Goal: Task Accomplishment & Management: Use online tool/utility

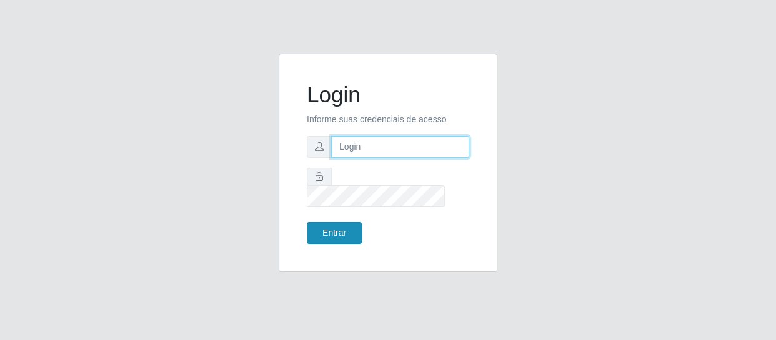
type input "[EMAIL_ADDRESS][DOMAIN_NAME]"
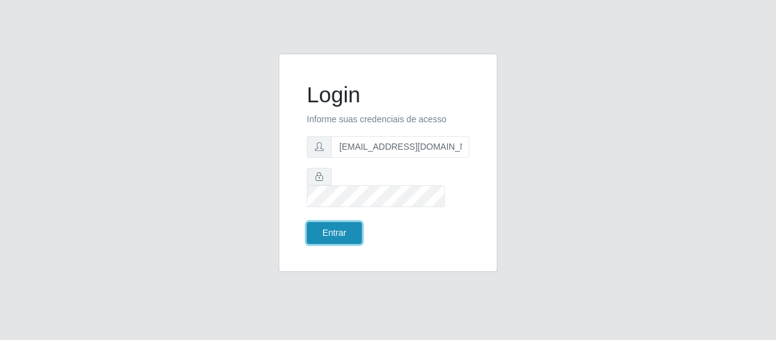
click at [341, 223] on button "Entrar" at bounding box center [334, 233] width 55 height 22
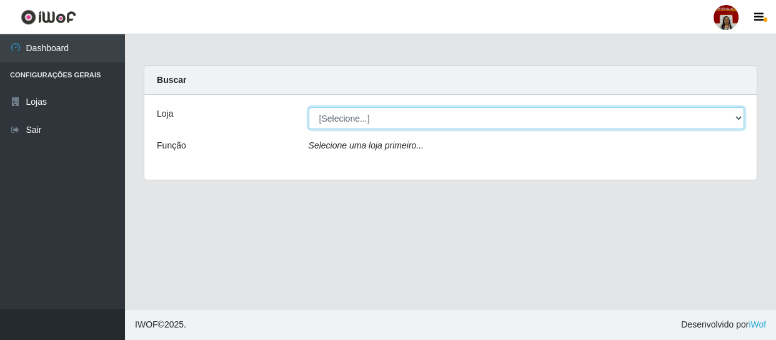
click at [340, 116] on select "[Selecione...] Mar Vermelho - Loja 04" at bounding box center [527, 118] width 436 height 22
select select "251"
click at [309, 107] on select "[Selecione...] Mar Vermelho - Loja 04" at bounding box center [527, 118] width 436 height 22
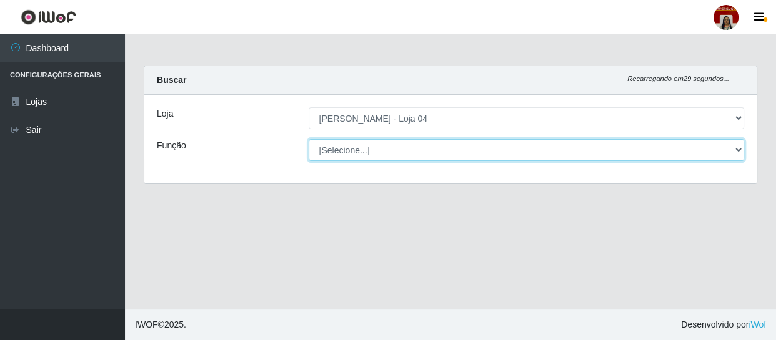
drag, startPoint x: 362, startPoint y: 156, endPoint x: 358, endPoint y: 147, distance: 9.8
click at [358, 147] on select "[Selecione...] ASG ASG + ASG ++ Auxiliar de Depósito Auxiliar de Depósito + Aux…" at bounding box center [527, 150] width 436 height 22
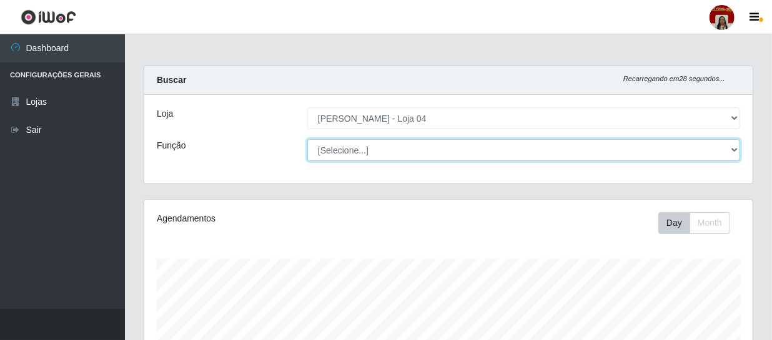
scroll to position [259, 608]
select select "22"
click at [307, 139] on select "[Selecione...] ASG ASG + ASG ++ Auxiliar de Depósito Auxiliar de Depósito + Aux…" at bounding box center [523, 150] width 433 height 22
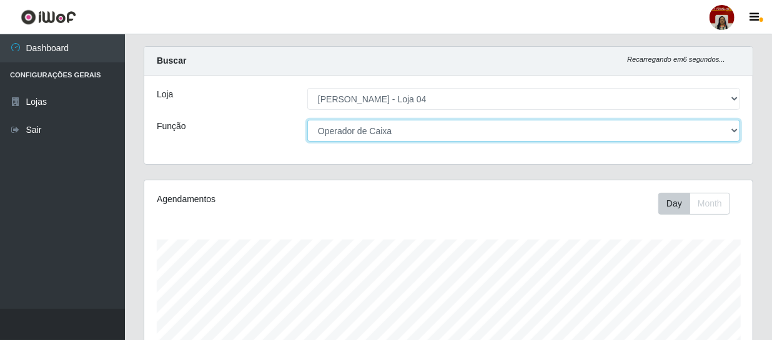
scroll to position [0, 0]
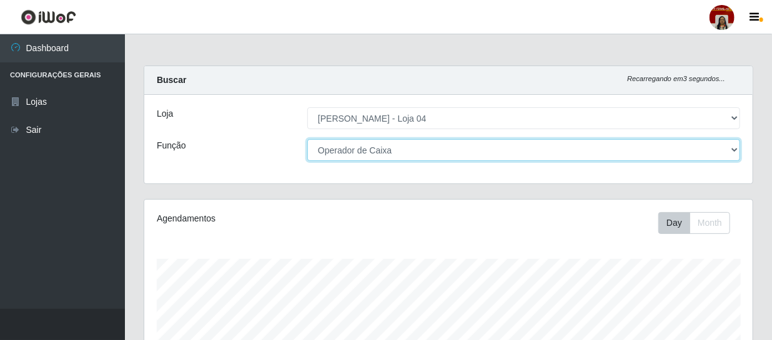
click at [735, 149] on select "[Selecione...] ASG ASG + ASG ++ Auxiliar de Depósito Auxiliar de Depósito + Aux…" at bounding box center [523, 150] width 433 height 22
click at [307, 139] on select "[Selecione...] ASG ASG + ASG ++ Auxiliar de Depósito Auxiliar de Depósito + Aux…" at bounding box center [523, 150] width 433 height 22
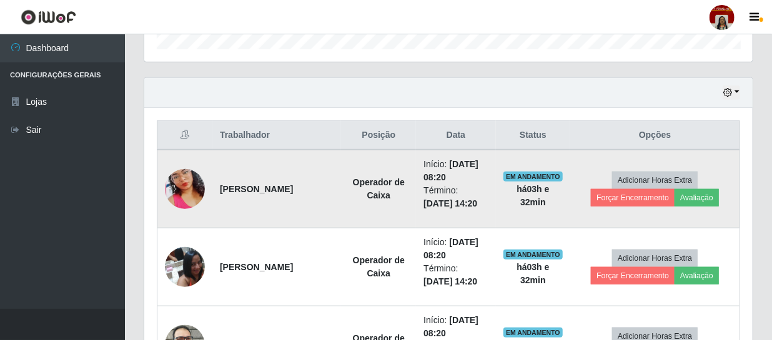
scroll to position [454, 0]
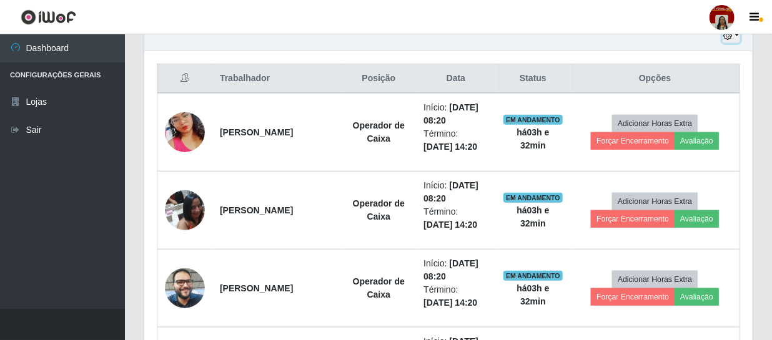
click at [726, 37] on icon "button" at bounding box center [727, 35] width 9 height 9
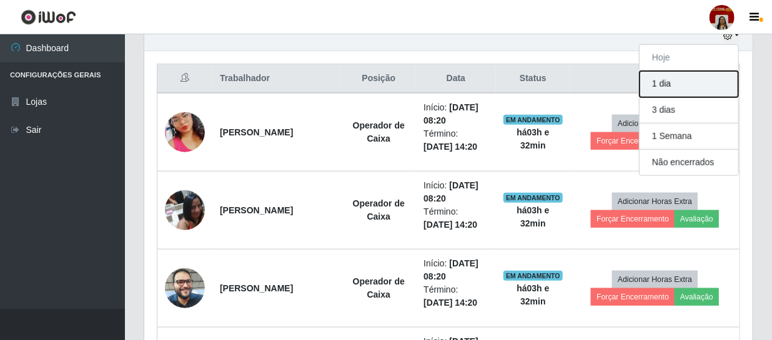
click at [665, 85] on button "1 dia" at bounding box center [689, 84] width 99 height 26
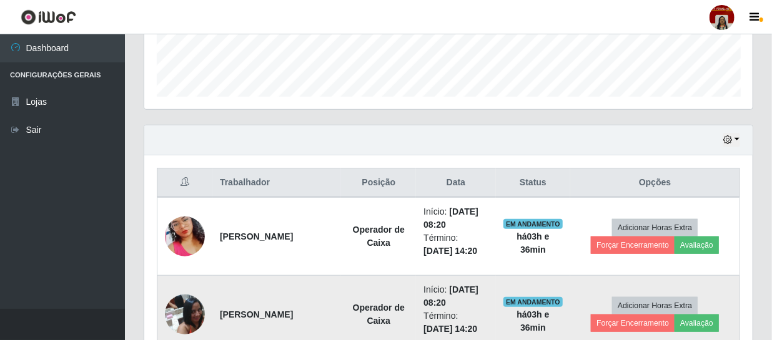
scroll to position [300, 0]
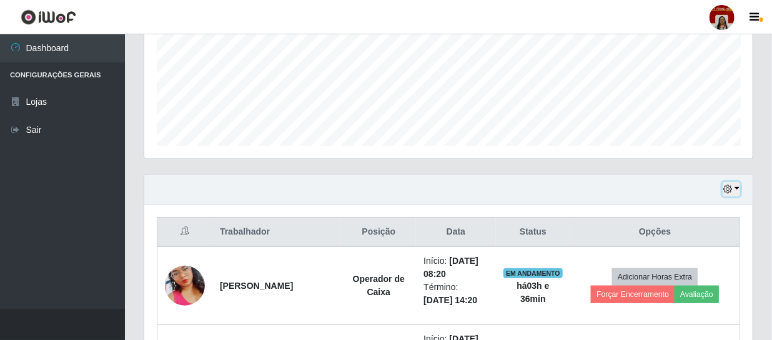
click at [725, 189] on icon "button" at bounding box center [727, 189] width 9 height 9
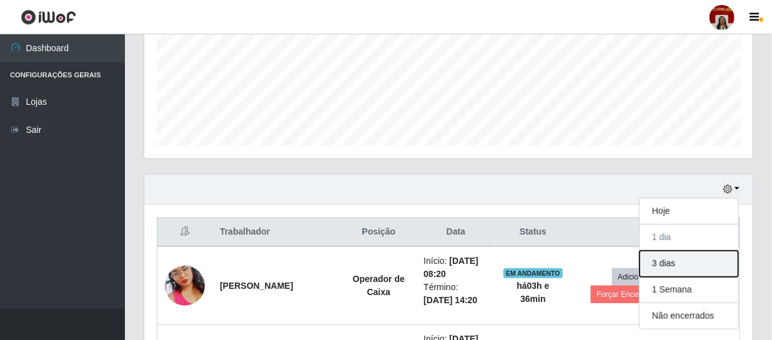
click at [684, 266] on button "3 dias" at bounding box center [689, 264] width 99 height 26
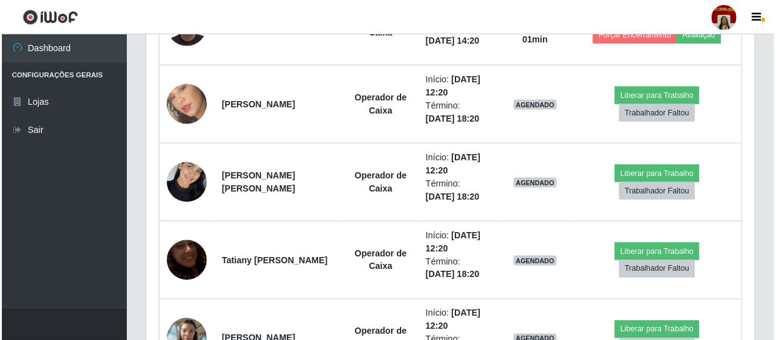
scroll to position [851, 0]
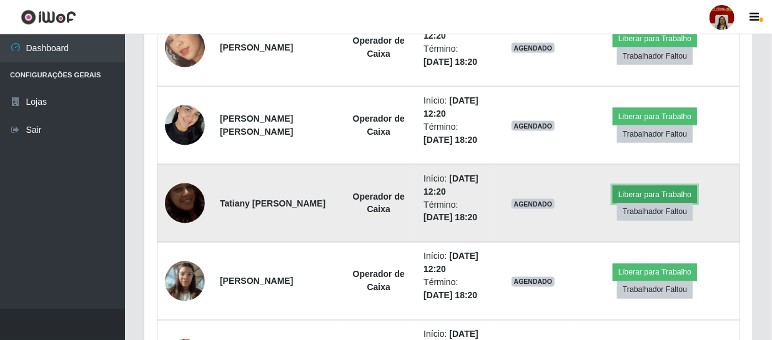
click at [638, 189] on button "Liberar para Trabalho" at bounding box center [655, 194] width 84 height 17
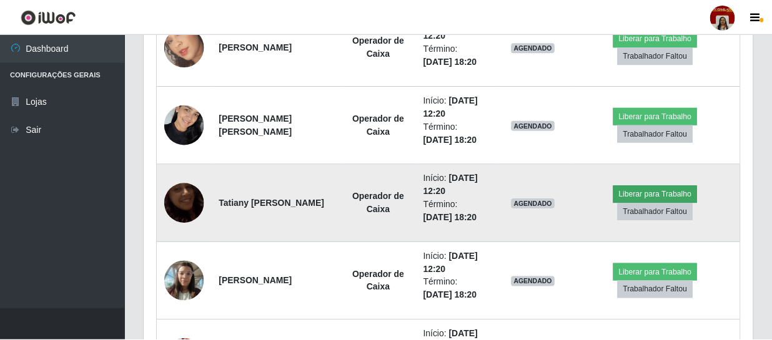
scroll to position [259, 603]
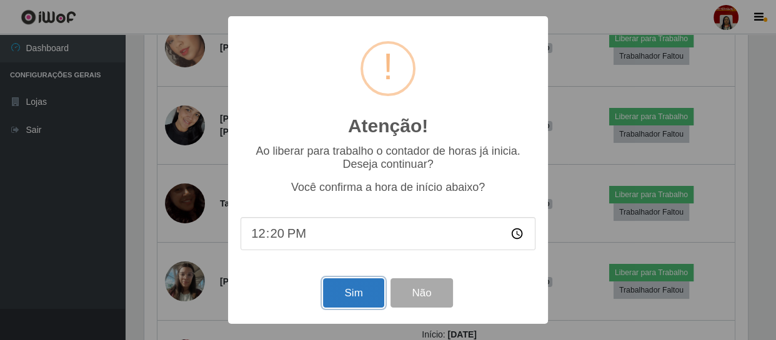
click at [359, 288] on button "Sim" at bounding box center [353, 293] width 61 height 29
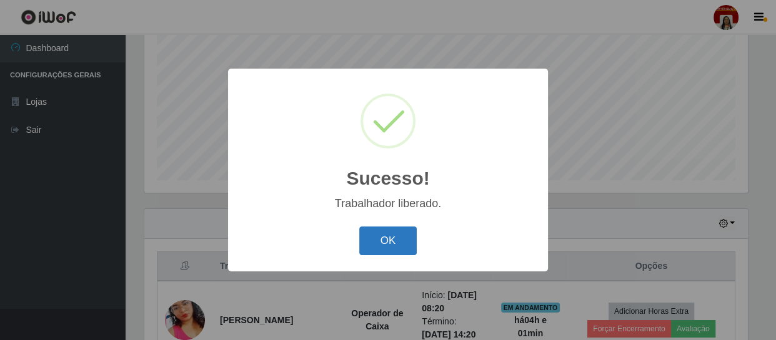
click at [400, 232] on button "OK" at bounding box center [388, 241] width 58 height 29
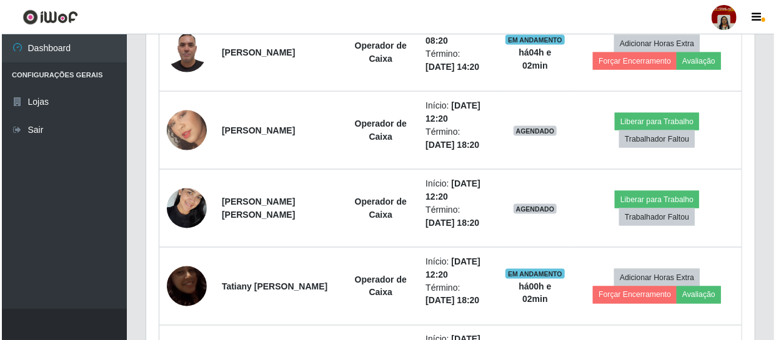
scroll to position [777, 0]
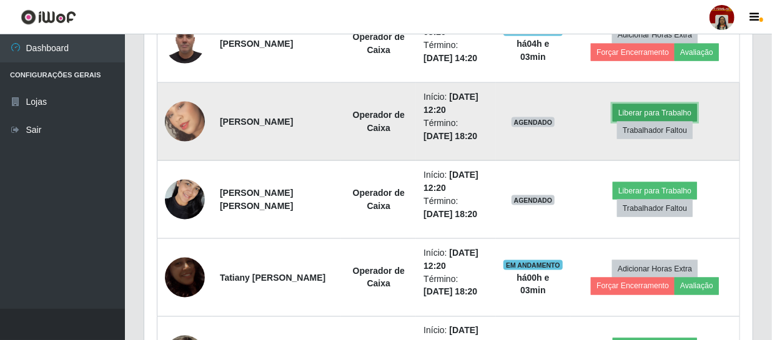
click at [643, 110] on button "Liberar para Trabalho" at bounding box center [655, 112] width 84 height 17
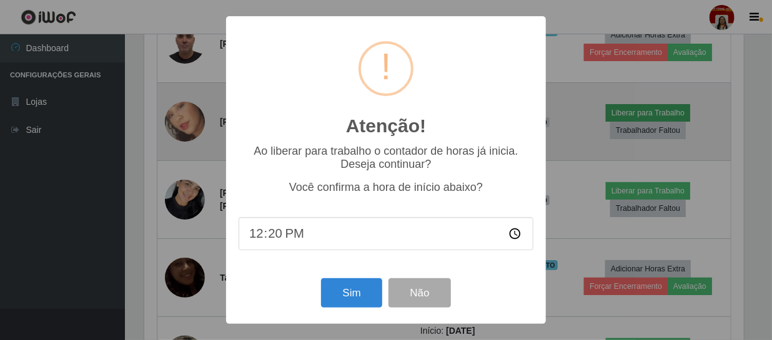
scroll to position [259, 603]
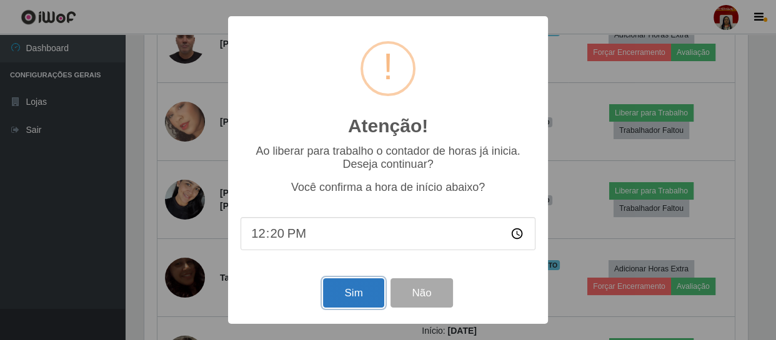
click at [355, 291] on button "Sim" at bounding box center [353, 293] width 61 height 29
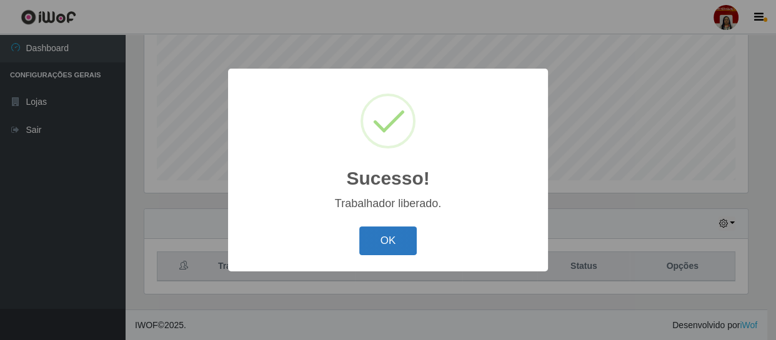
click at [405, 233] on button "OK" at bounding box center [388, 241] width 58 height 29
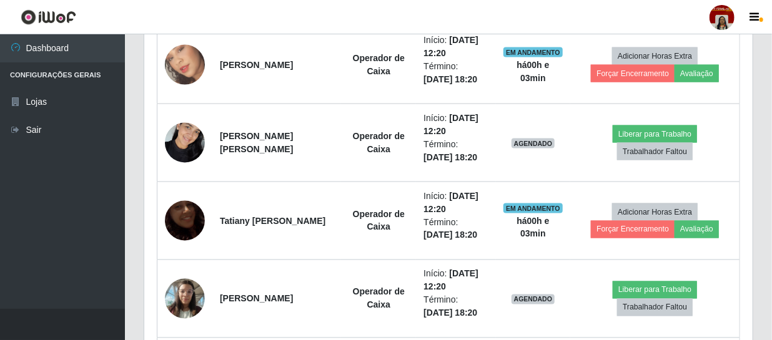
scroll to position [891, 0]
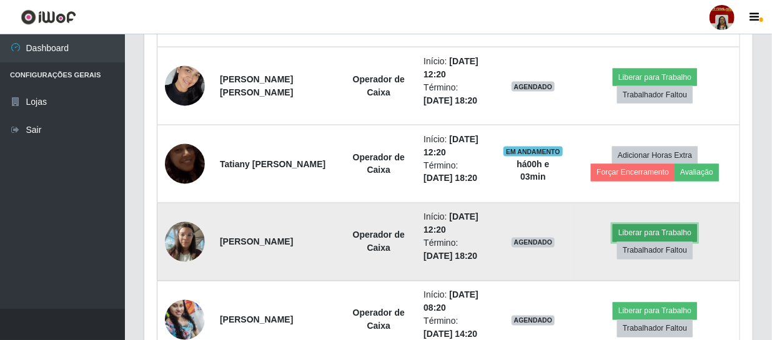
click at [641, 225] on button "Liberar para Trabalho" at bounding box center [655, 233] width 84 height 17
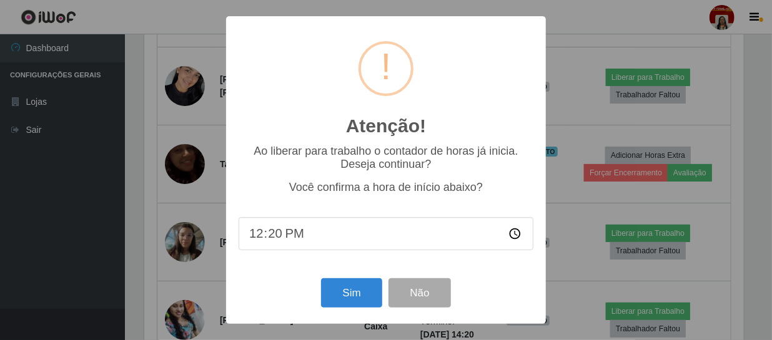
scroll to position [259, 603]
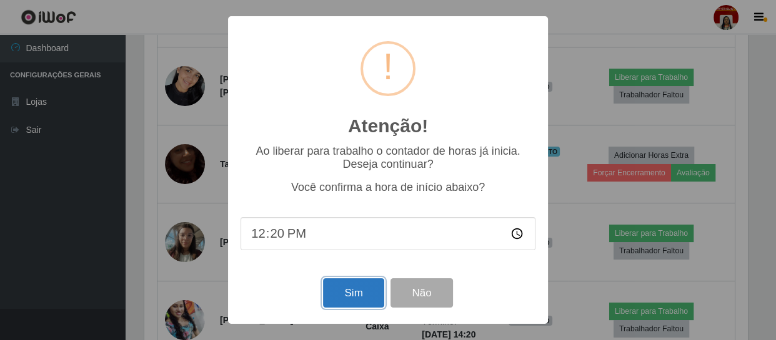
click at [359, 288] on button "Sim" at bounding box center [353, 293] width 61 height 29
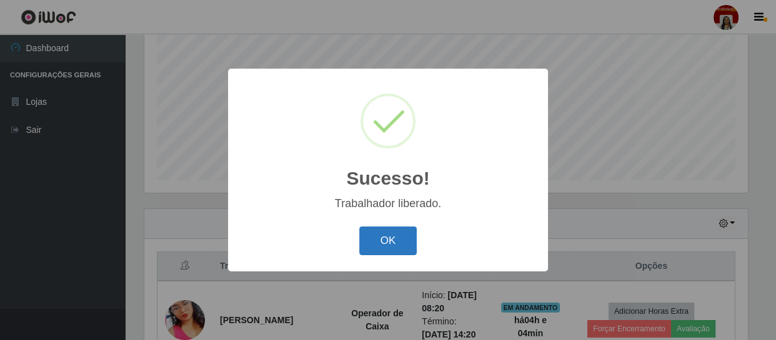
click at [395, 235] on button "OK" at bounding box center [388, 241] width 58 height 29
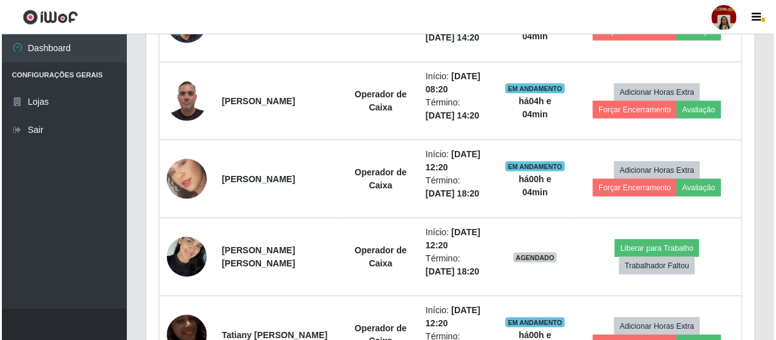
scroll to position [720, 0]
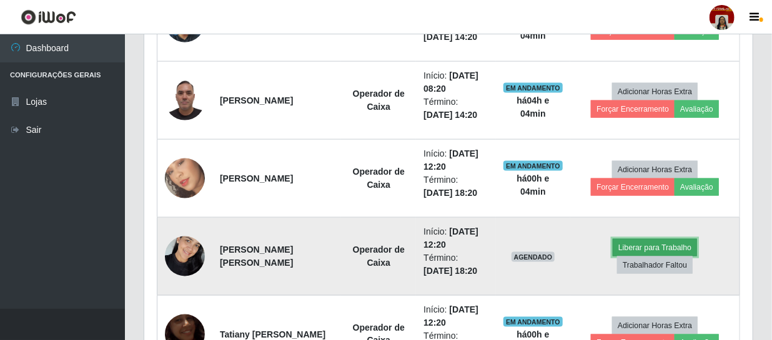
click at [627, 245] on button "Liberar para Trabalho" at bounding box center [655, 247] width 84 height 17
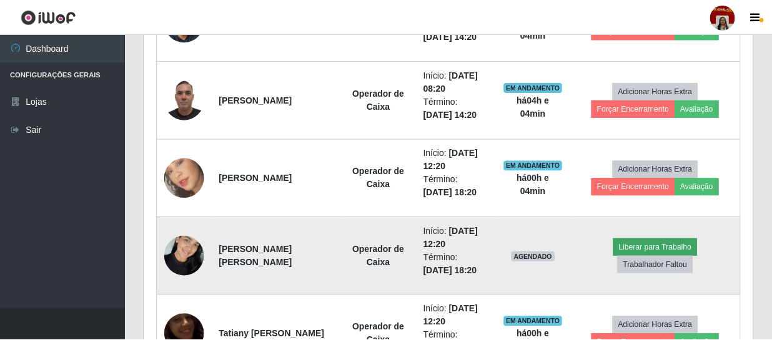
scroll to position [259, 603]
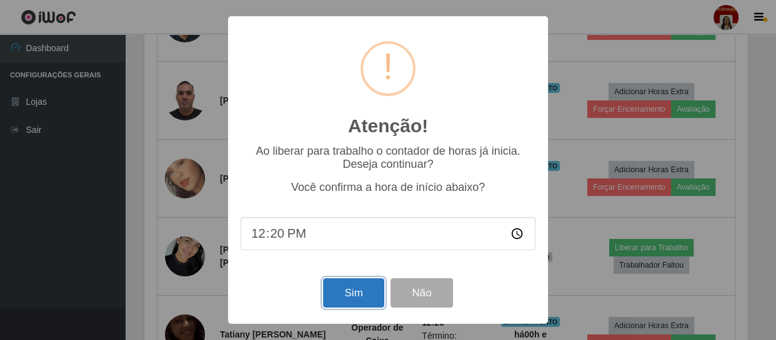
click at [351, 300] on button "Sim" at bounding box center [353, 293] width 61 height 29
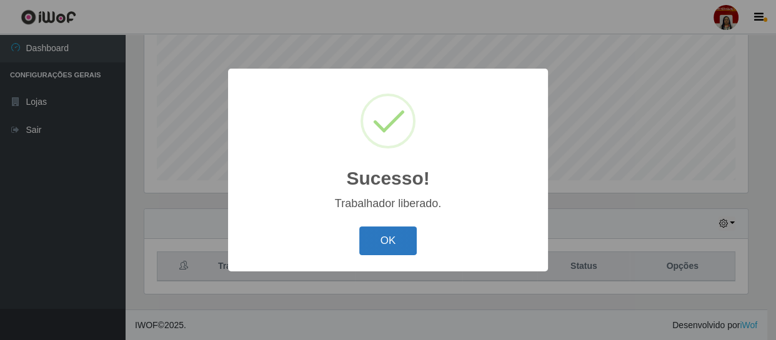
click at [401, 244] on button "OK" at bounding box center [388, 241] width 58 height 29
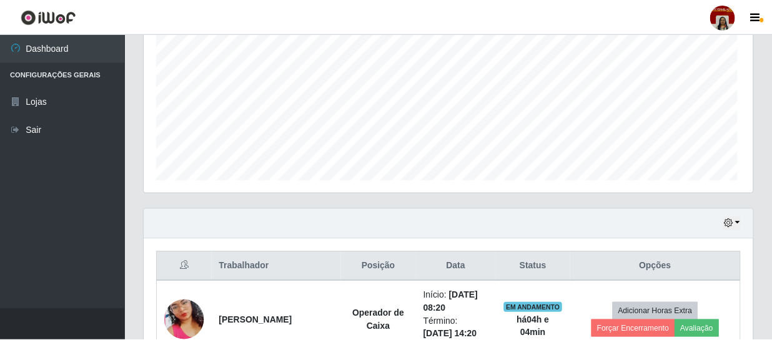
scroll to position [259, 608]
